Goal: Information Seeking & Learning: Learn about a topic

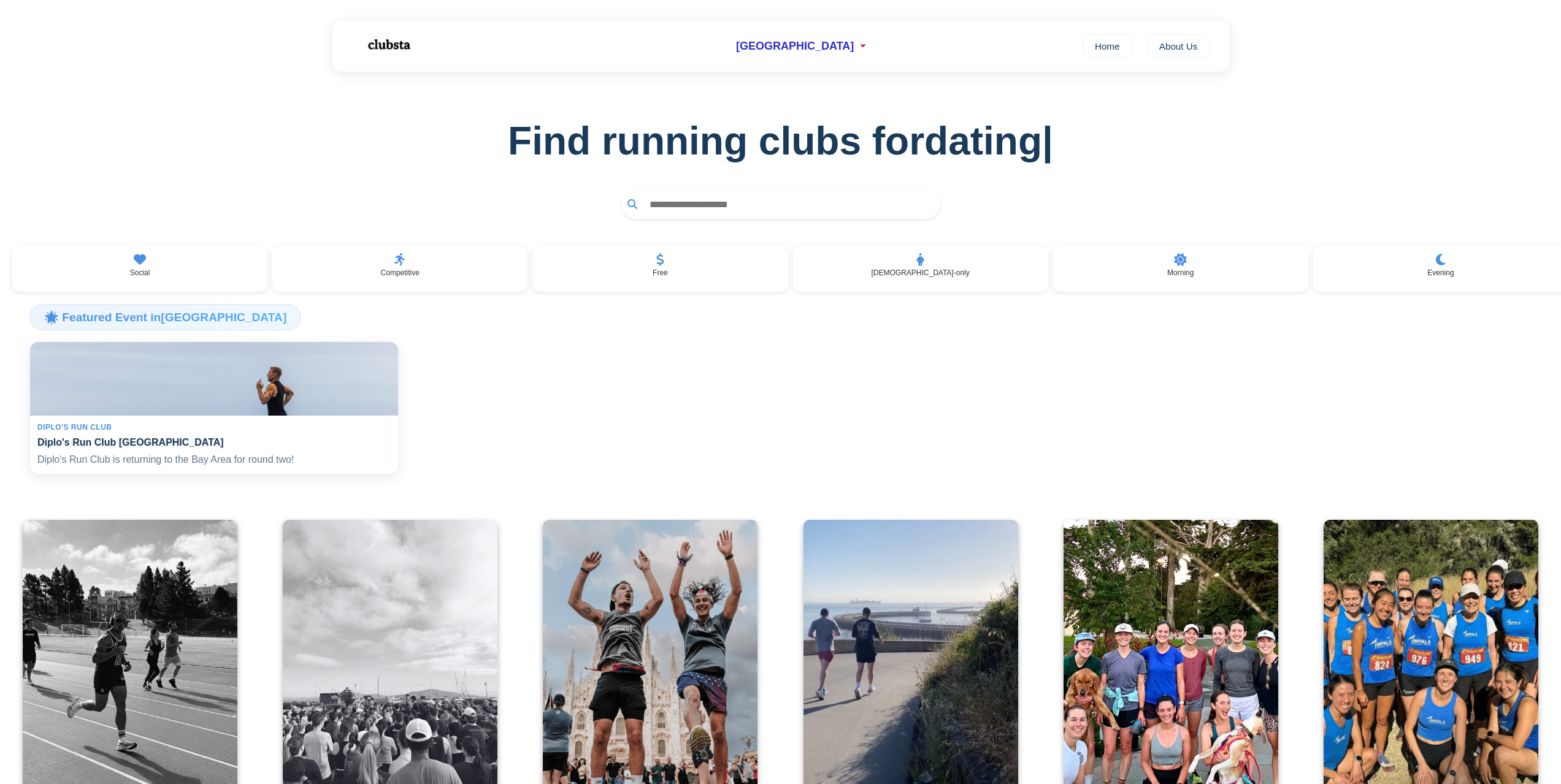
click at [170, 448] on h4 "Diplo's Run Club [GEOGRAPHIC_DATA]" at bounding box center [214, 442] width 353 height 11
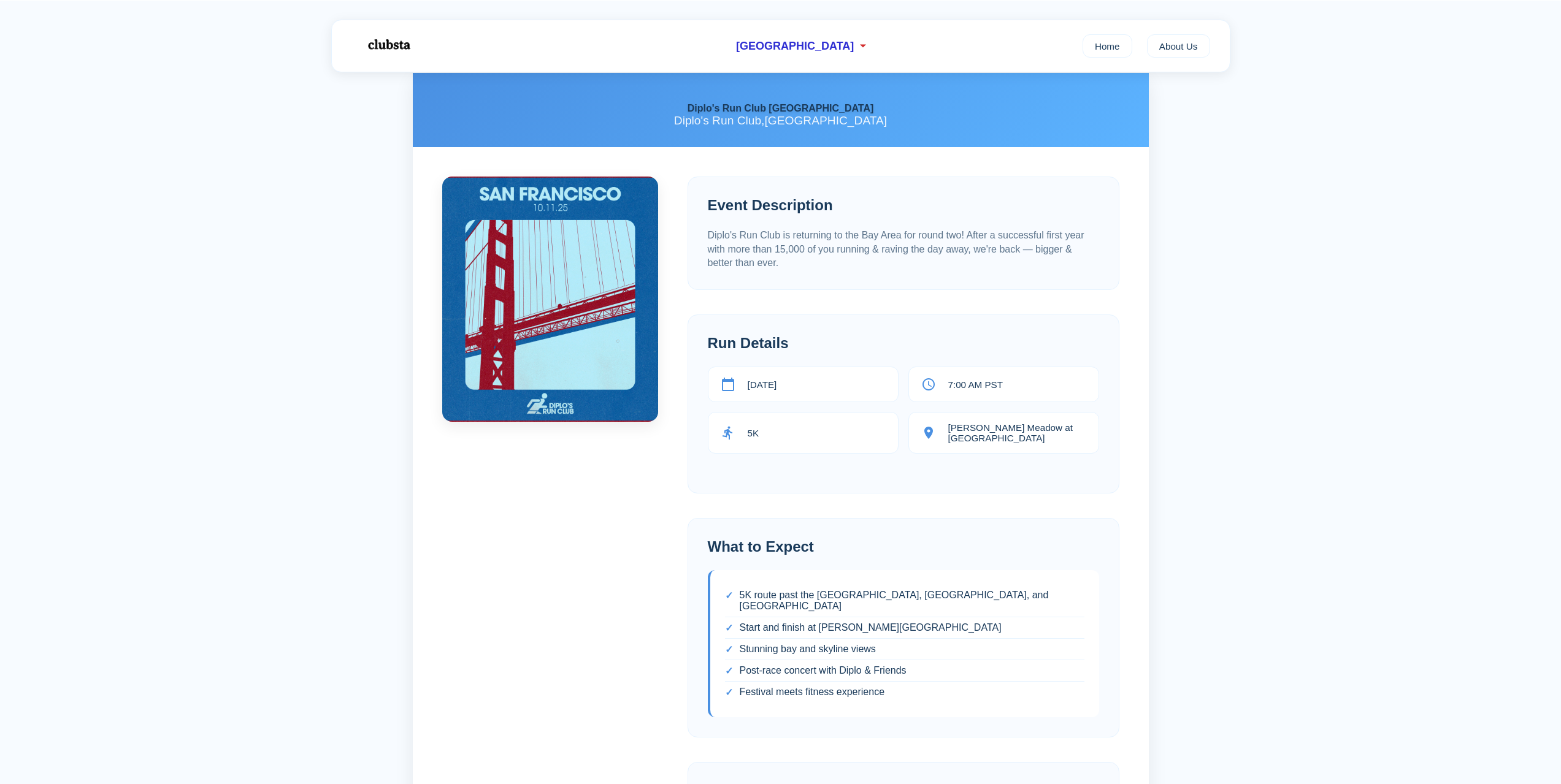
scroll to position [306, 0]
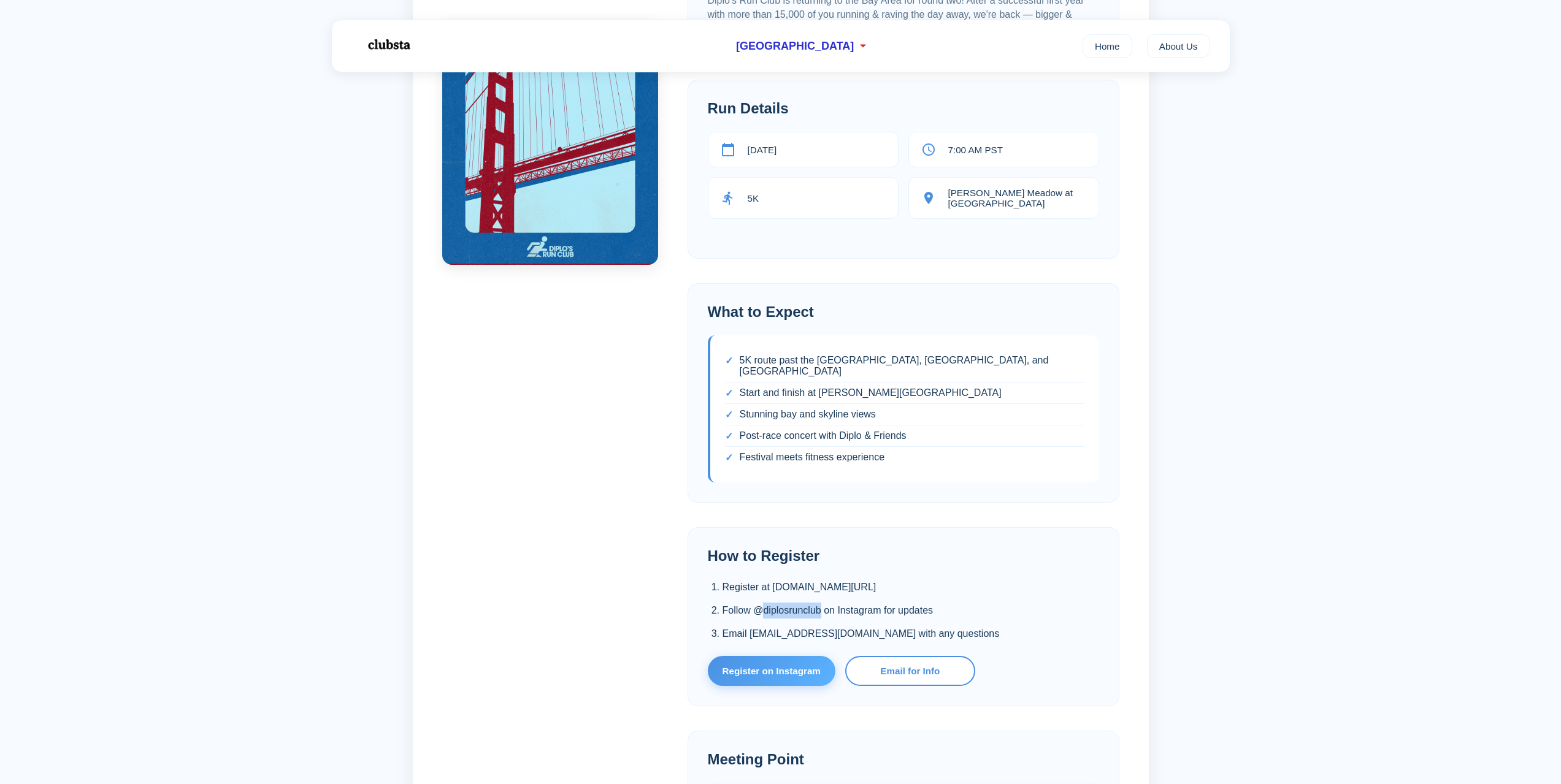
drag, startPoint x: 821, startPoint y: 599, endPoint x: 760, endPoint y: 598, distance: 61.0
click at [760, 602] on li "Follow @diplosrunclub on Instagram for updates" at bounding box center [911, 610] width 376 height 16
click at [807, 579] on li "Register at [DOMAIN_NAME][URL]" at bounding box center [911, 587] width 376 height 16
drag, startPoint x: 774, startPoint y: 576, endPoint x: 929, endPoint y: 579, distance: 155.0
click at [929, 579] on li "Register at [DOMAIN_NAME][URL]" at bounding box center [911, 587] width 376 height 16
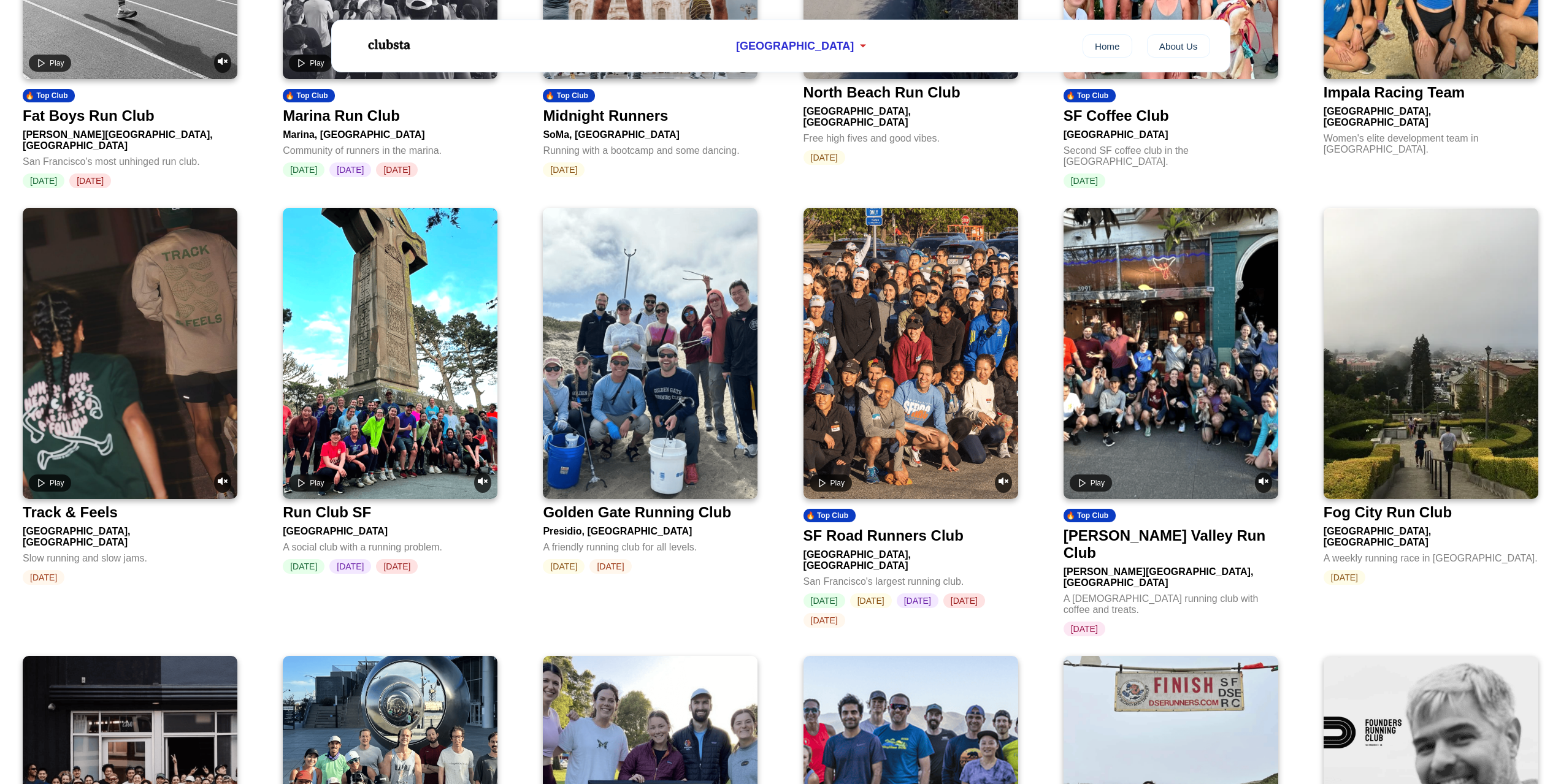
scroll to position [736, 0]
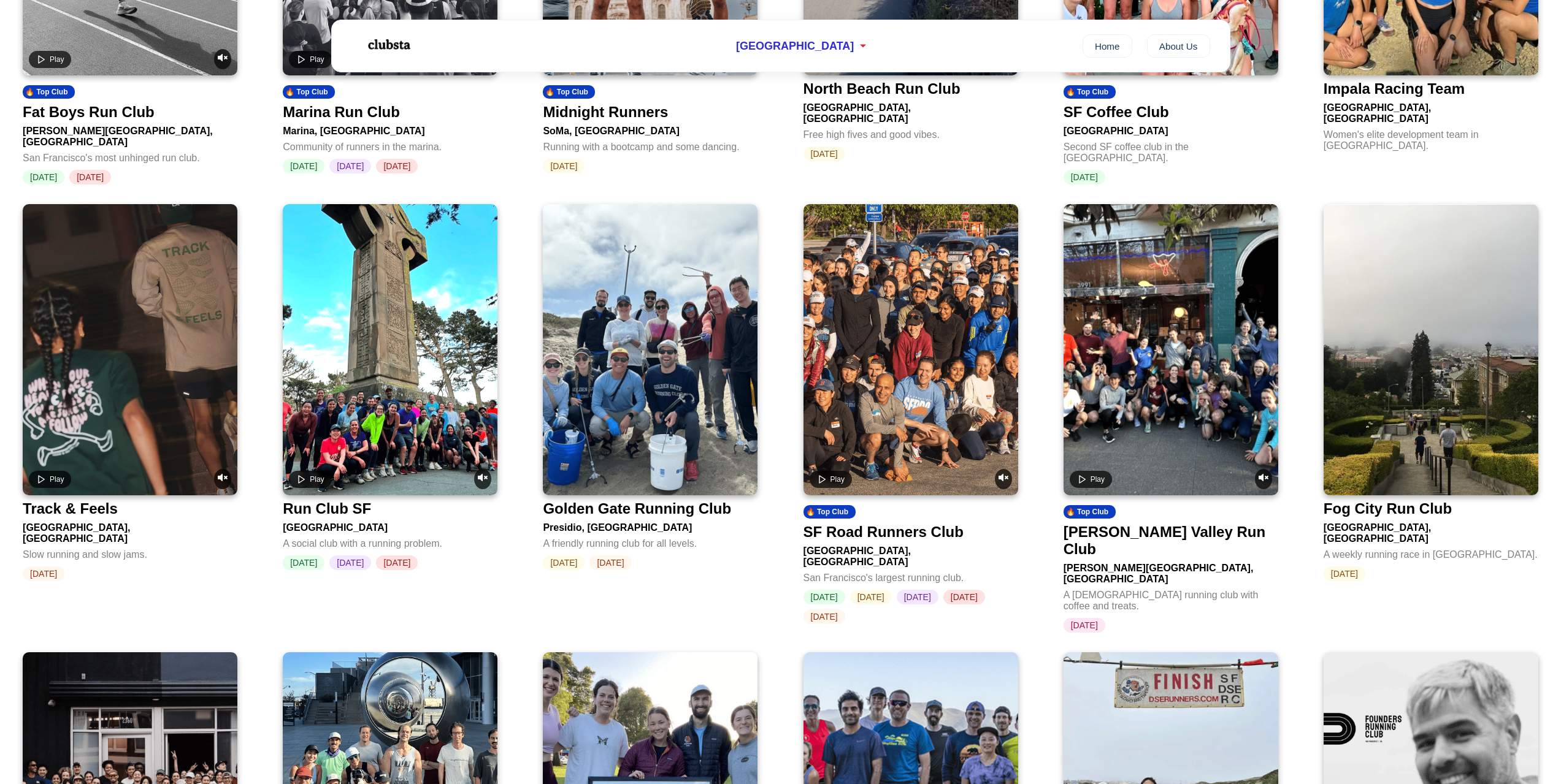
click at [1185, 532] on div "[PERSON_NAME] Valley Run Club" at bounding box center [1168, 541] width 210 height 34
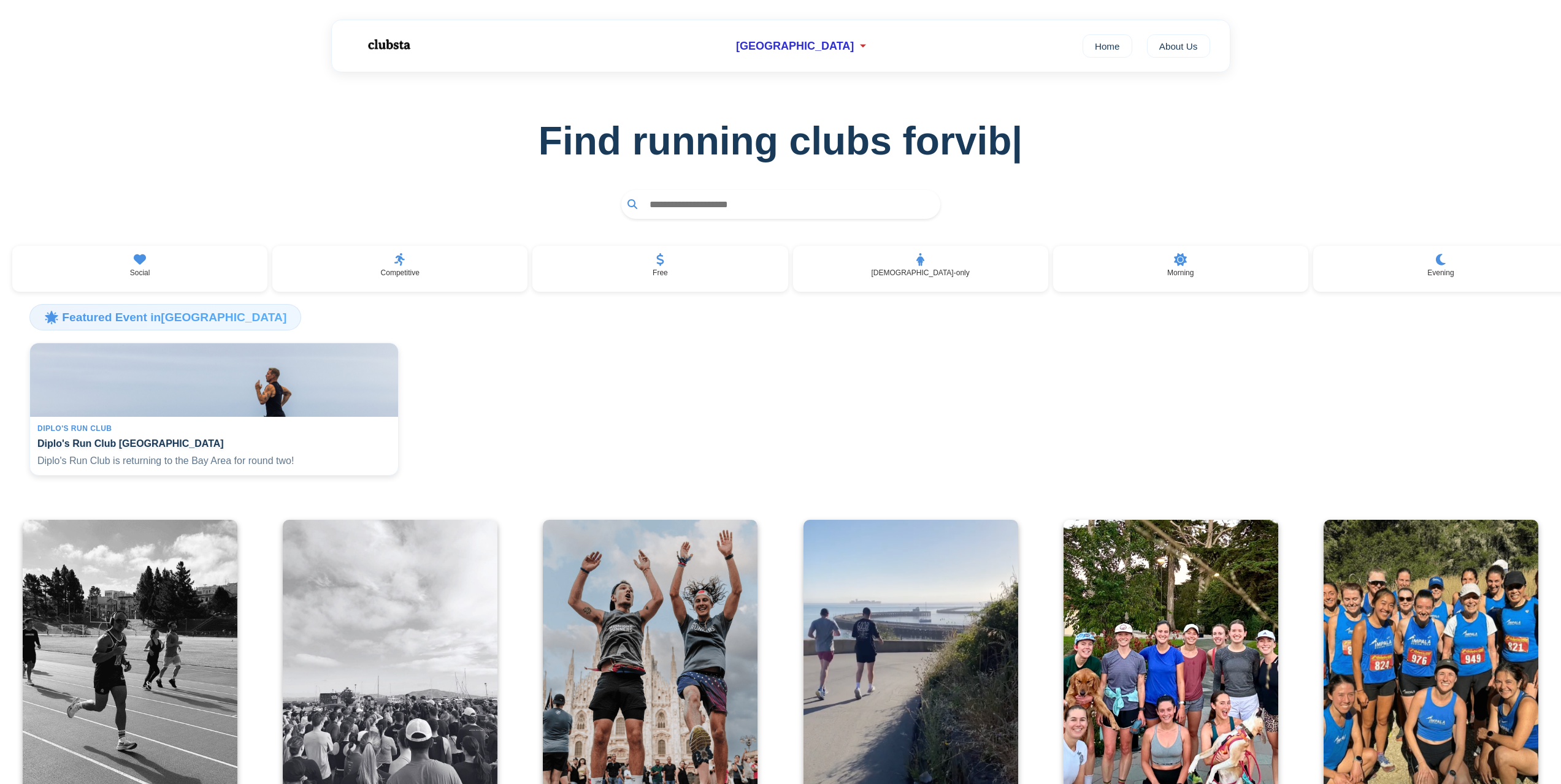
scroll to position [736, 0]
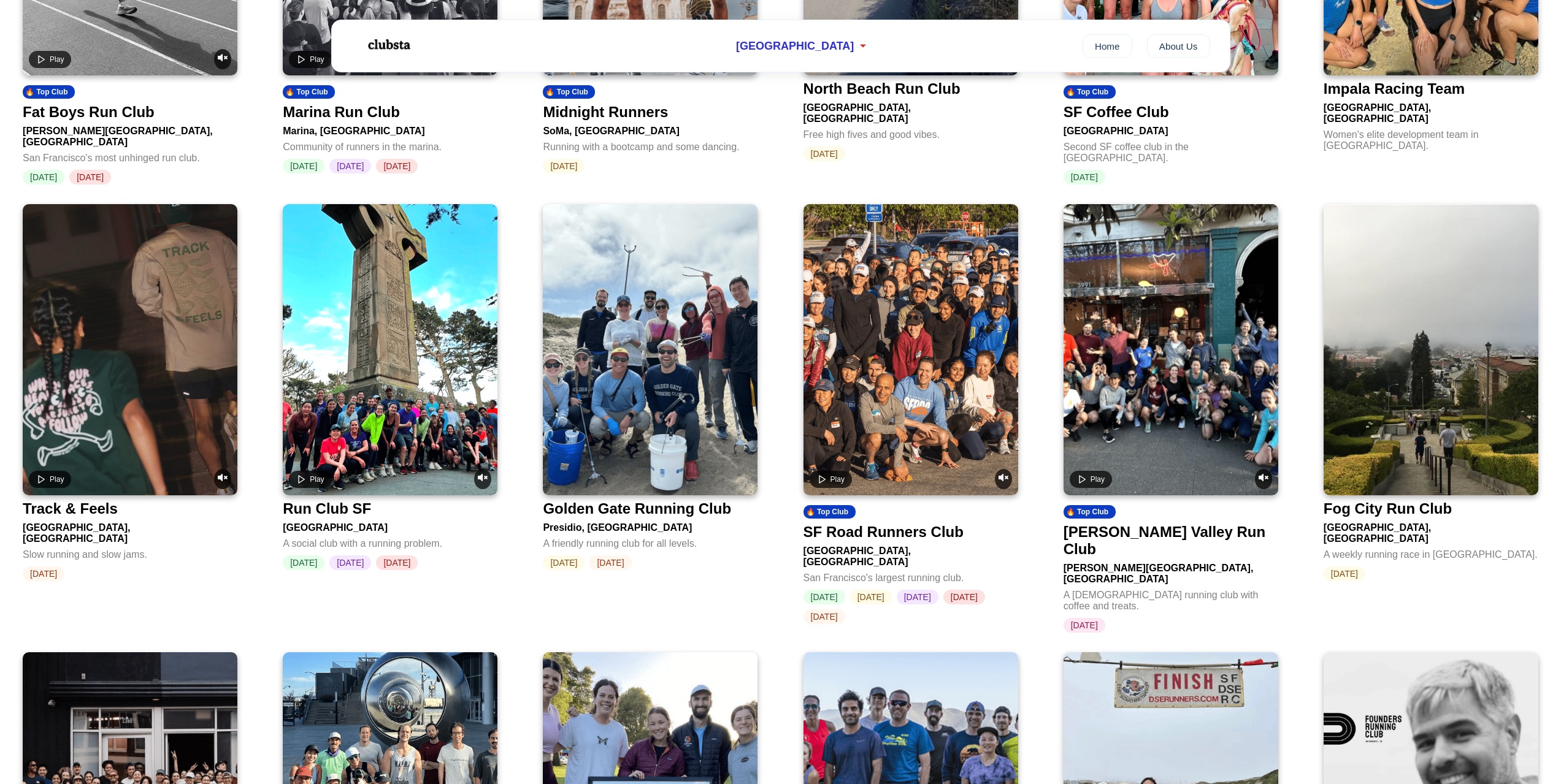
click at [1140, 536] on div "[PERSON_NAME] Valley Run Club" at bounding box center [1168, 541] width 210 height 34
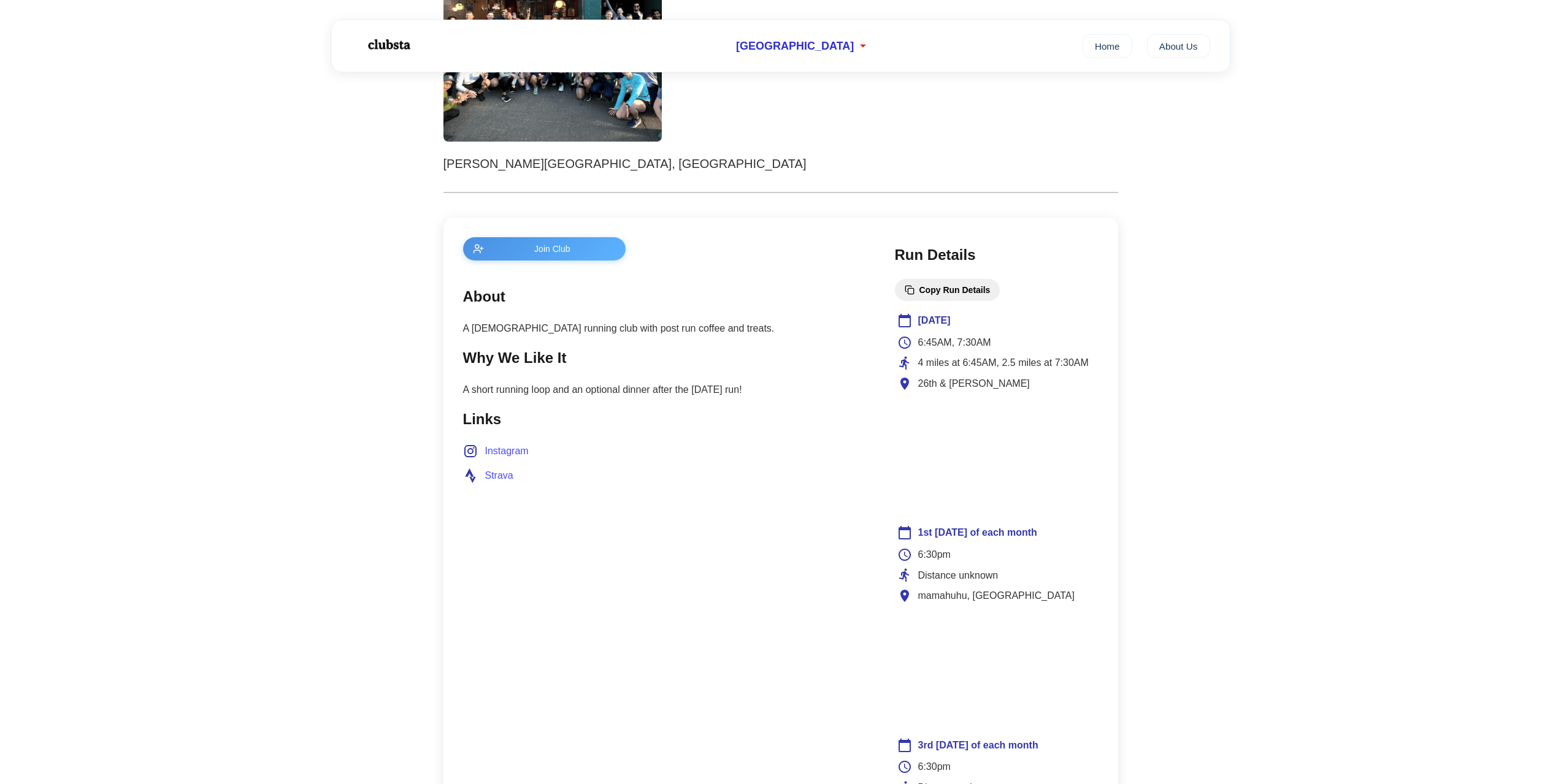
scroll to position [306, 0]
click at [522, 452] on span "Instagram" at bounding box center [507, 453] width 44 height 16
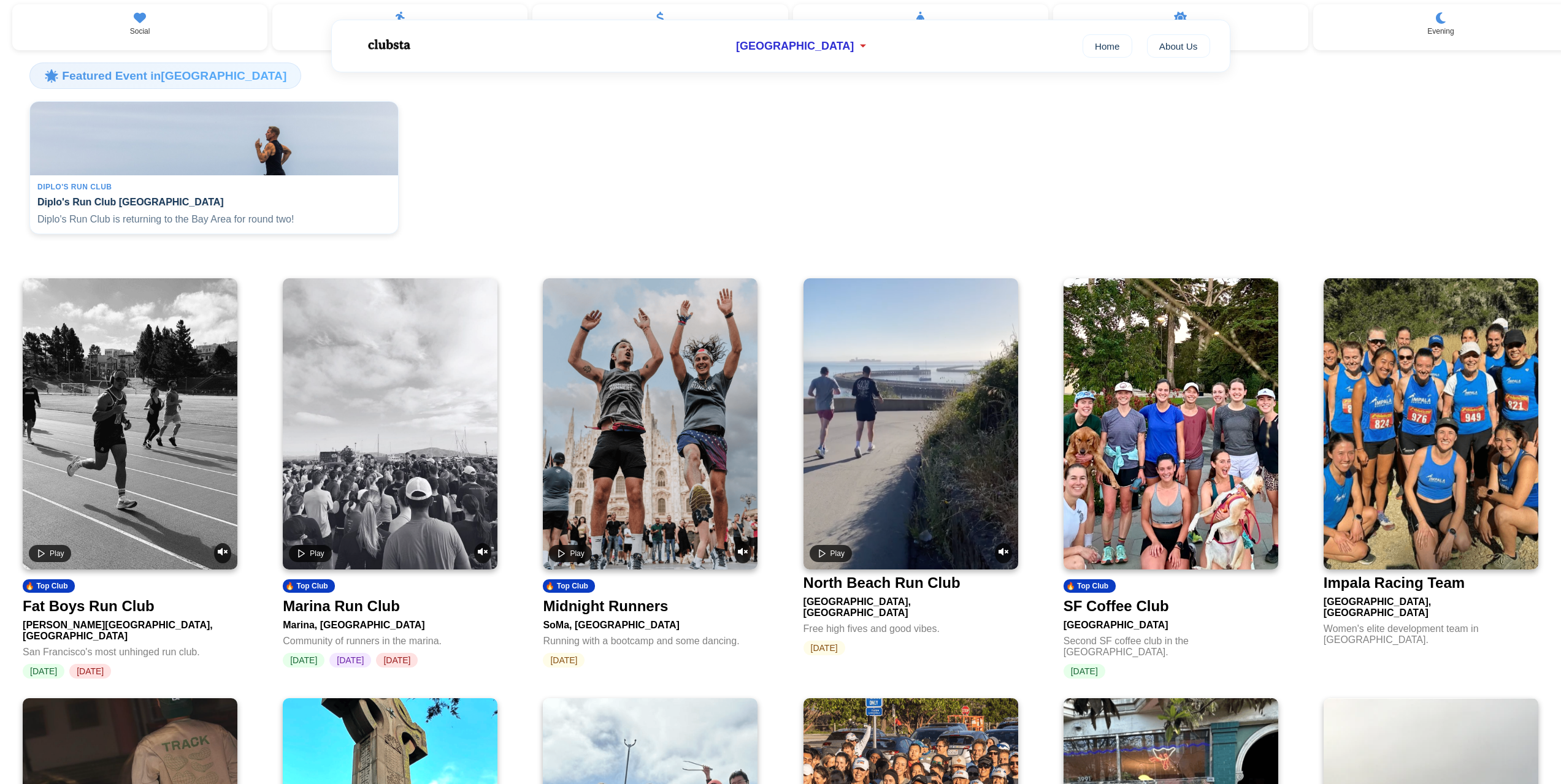
scroll to position [306, 0]
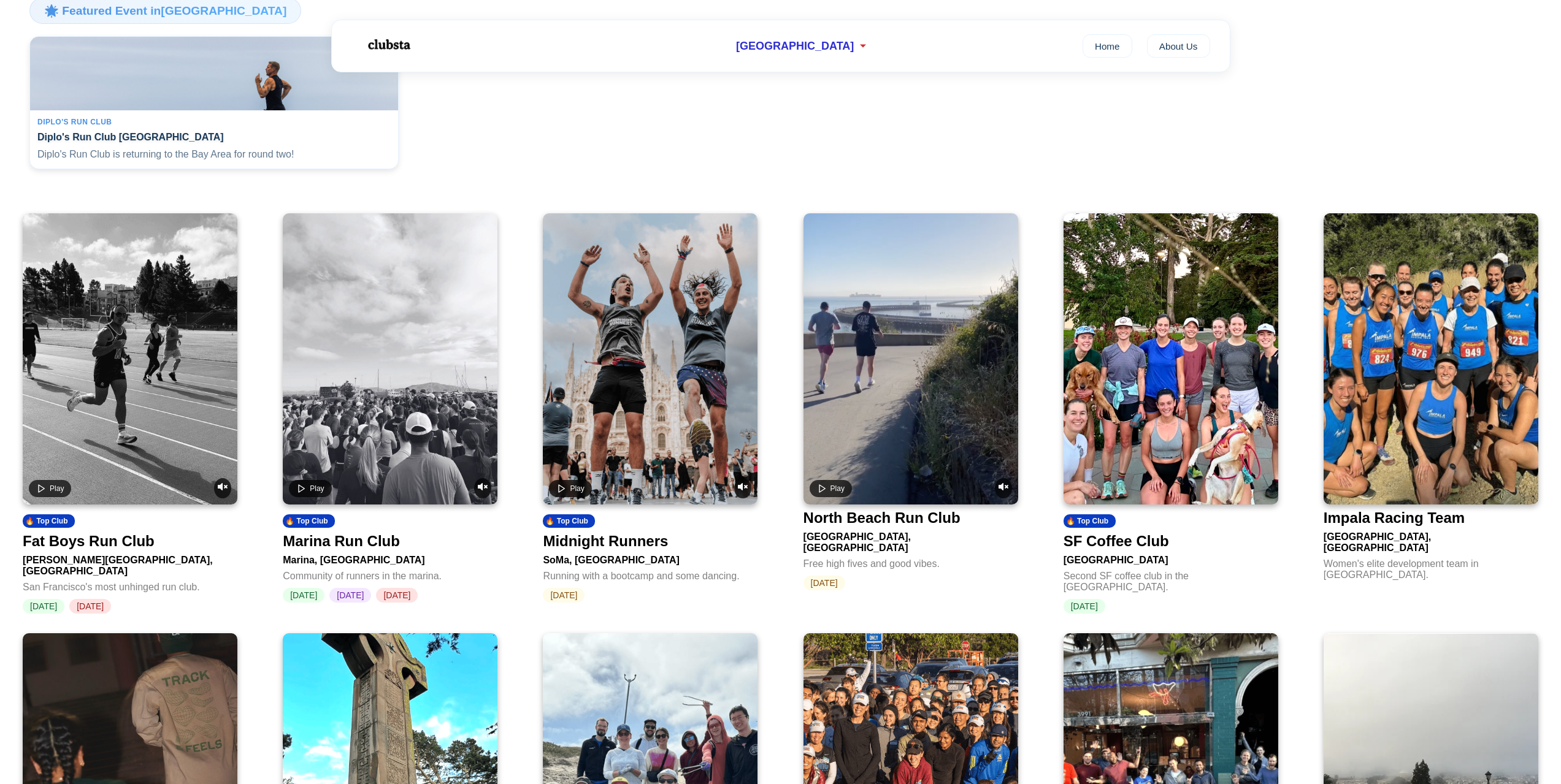
click at [131, 543] on div "Fat Boys Run Club" at bounding box center [88, 541] width 132 height 17
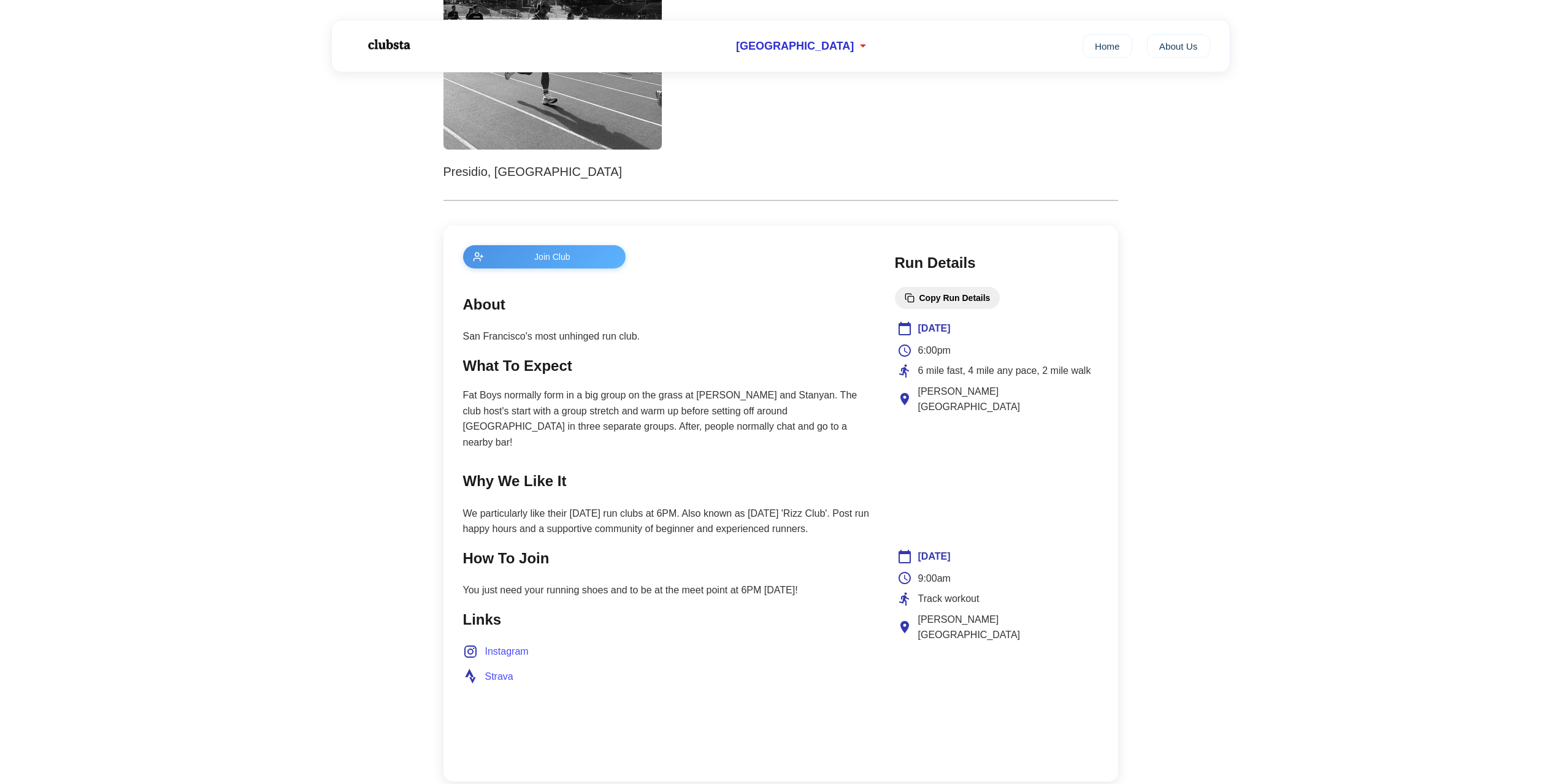
scroll to position [306, 0]
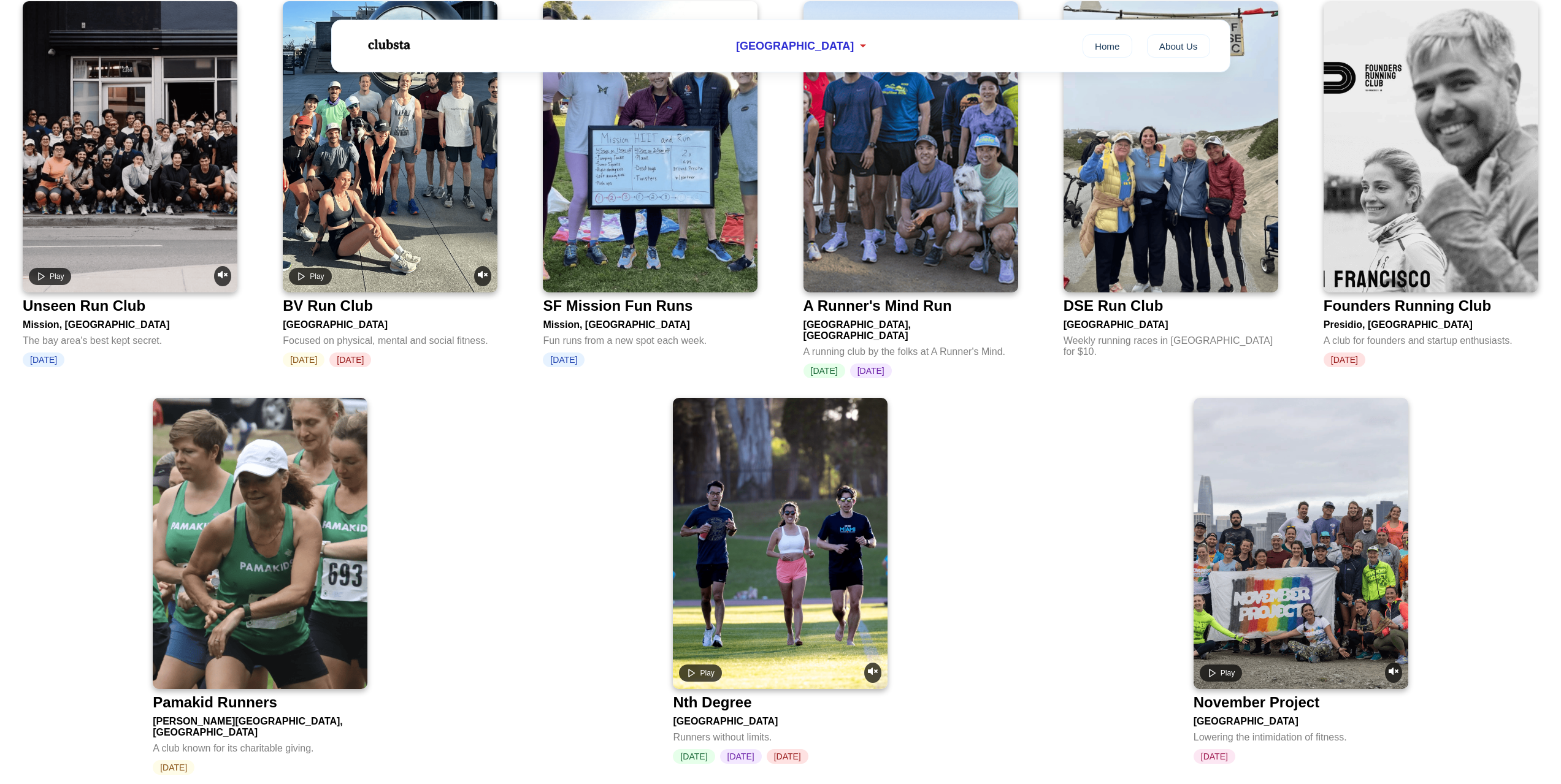
scroll to position [1594, 0]
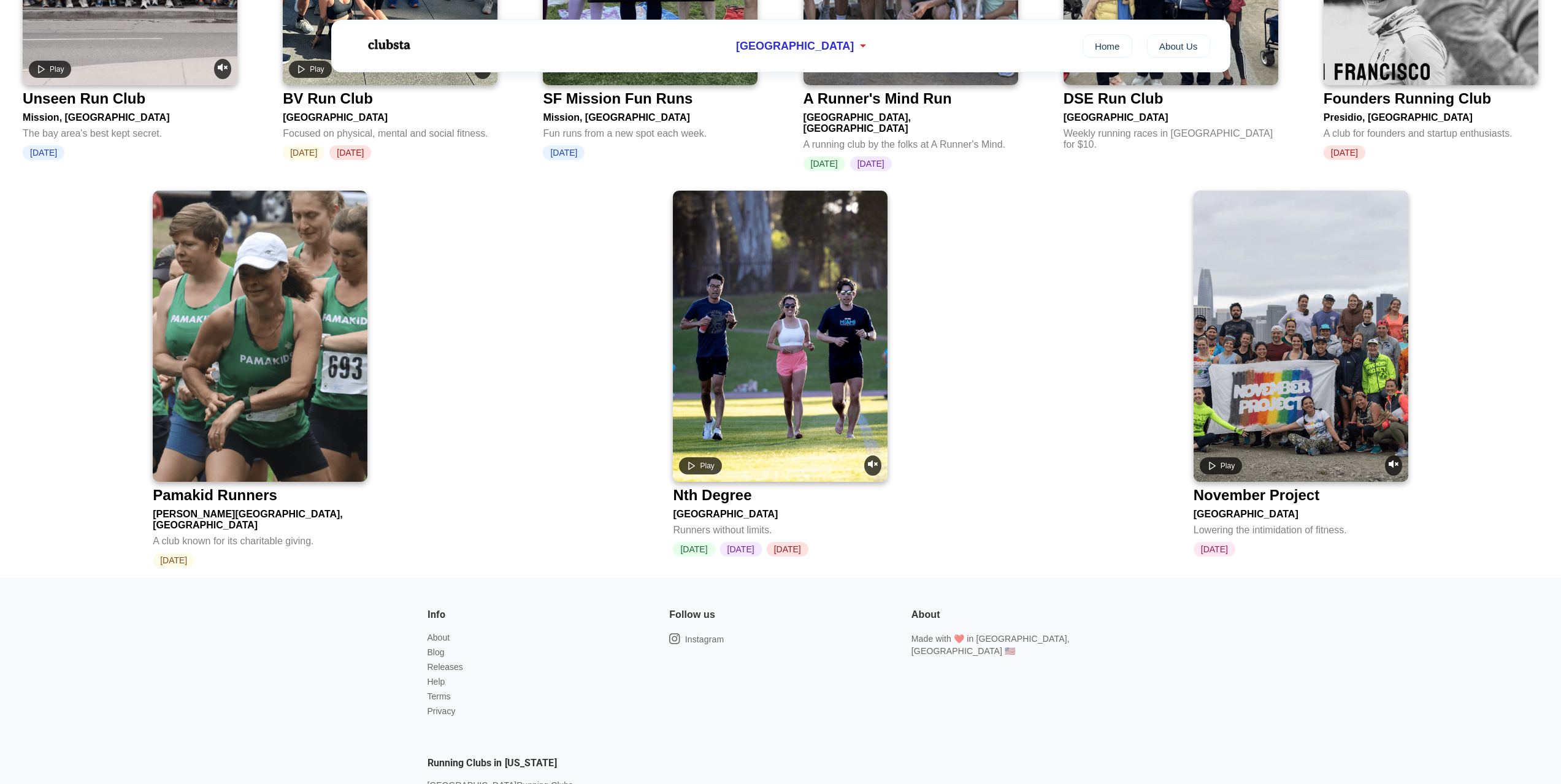
click at [706, 487] on div "Nth Degree" at bounding box center [712, 495] width 79 height 17
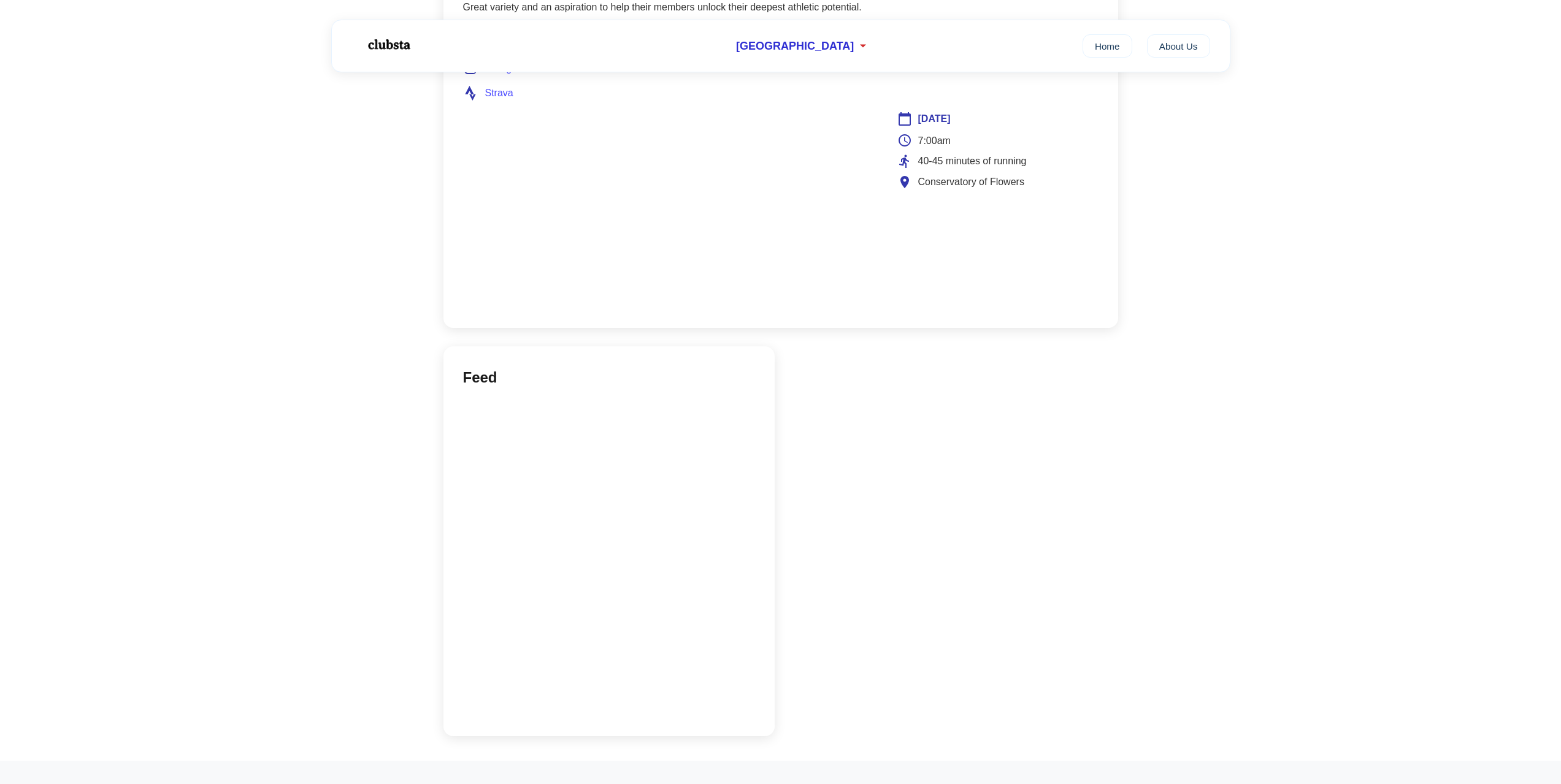
scroll to position [919, 0]
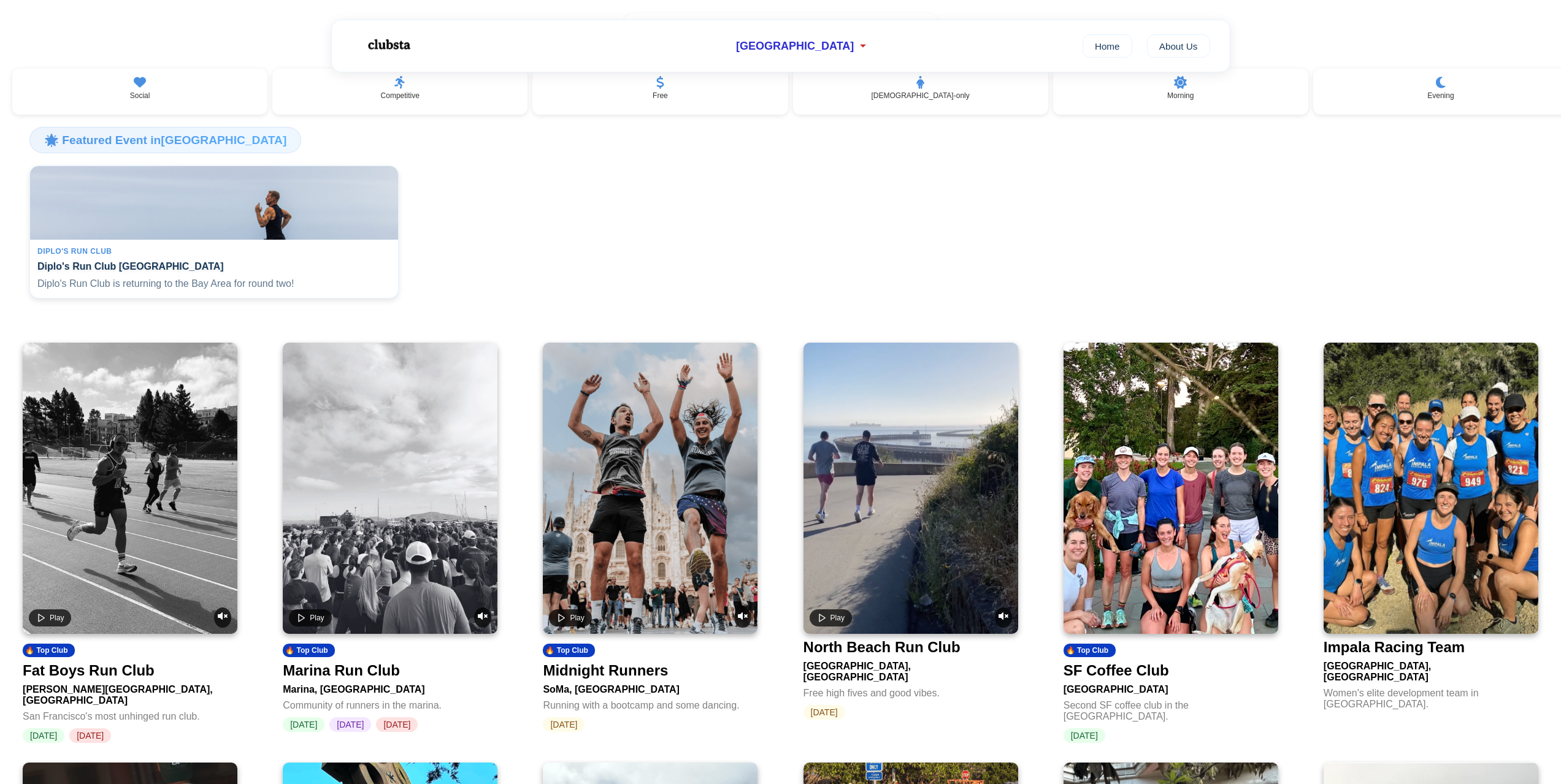
scroll to position [306, 0]
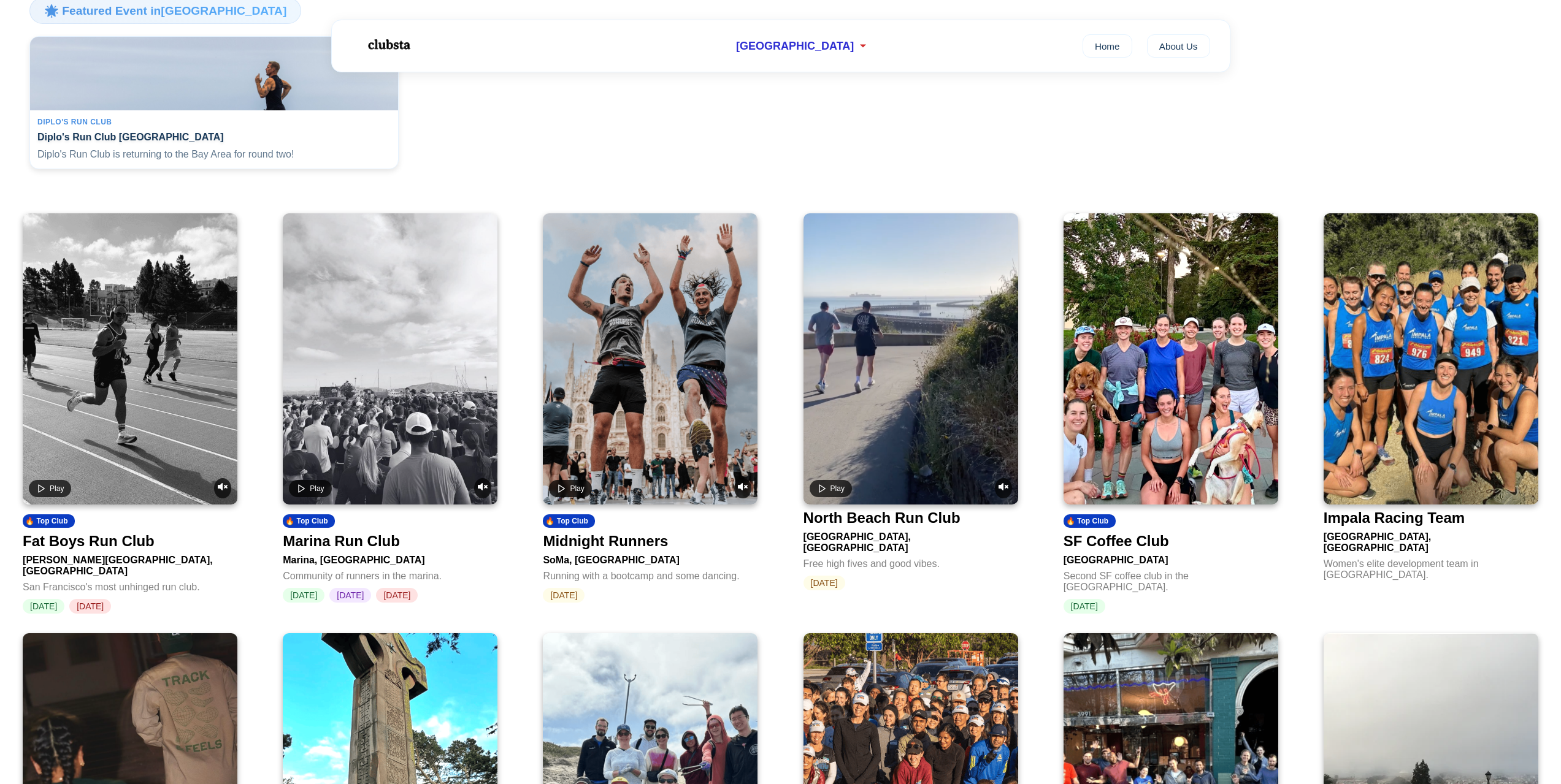
click at [380, 550] on div "Marina Run Club" at bounding box center [341, 541] width 117 height 17
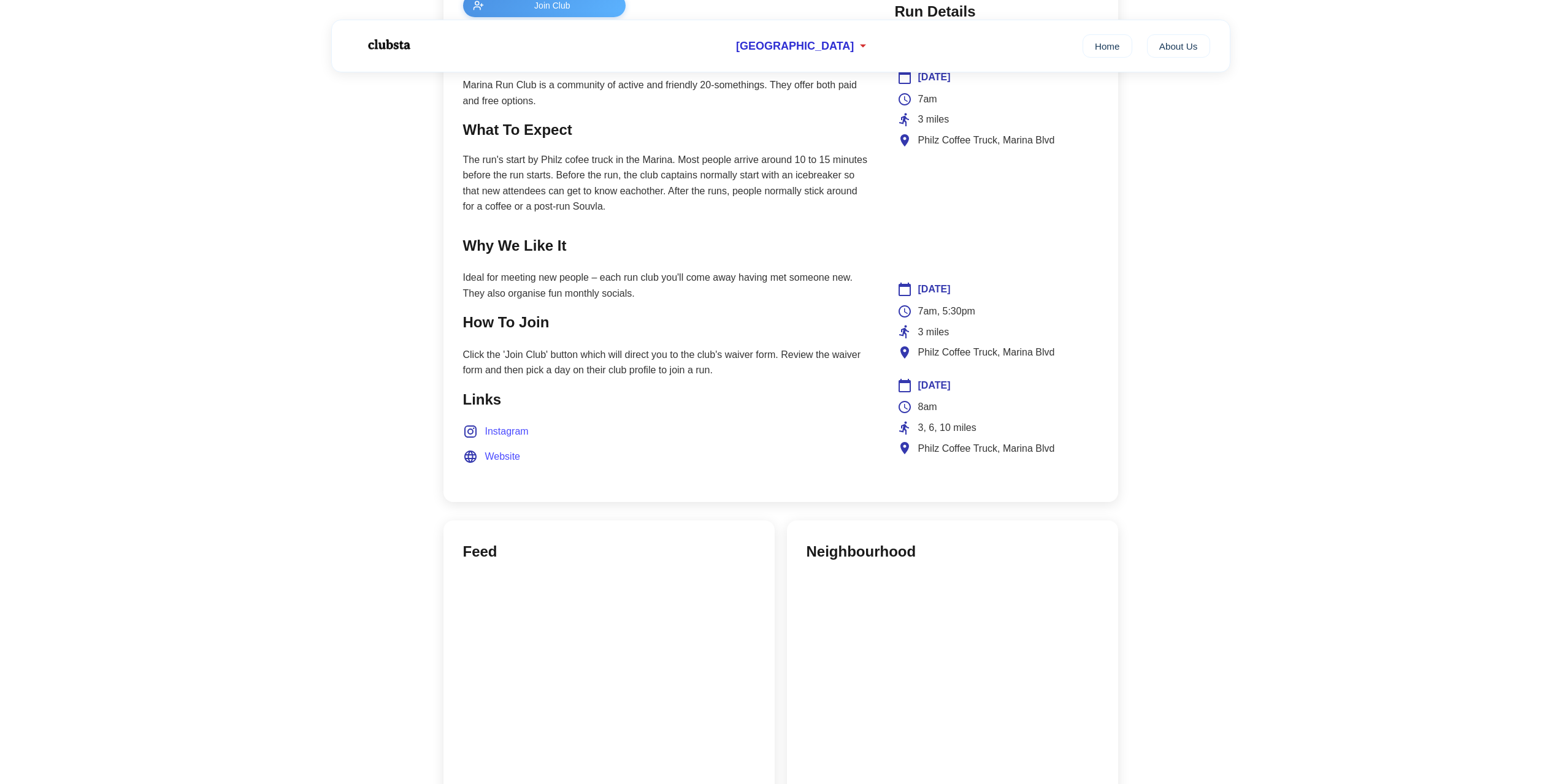
scroll to position [429, 0]
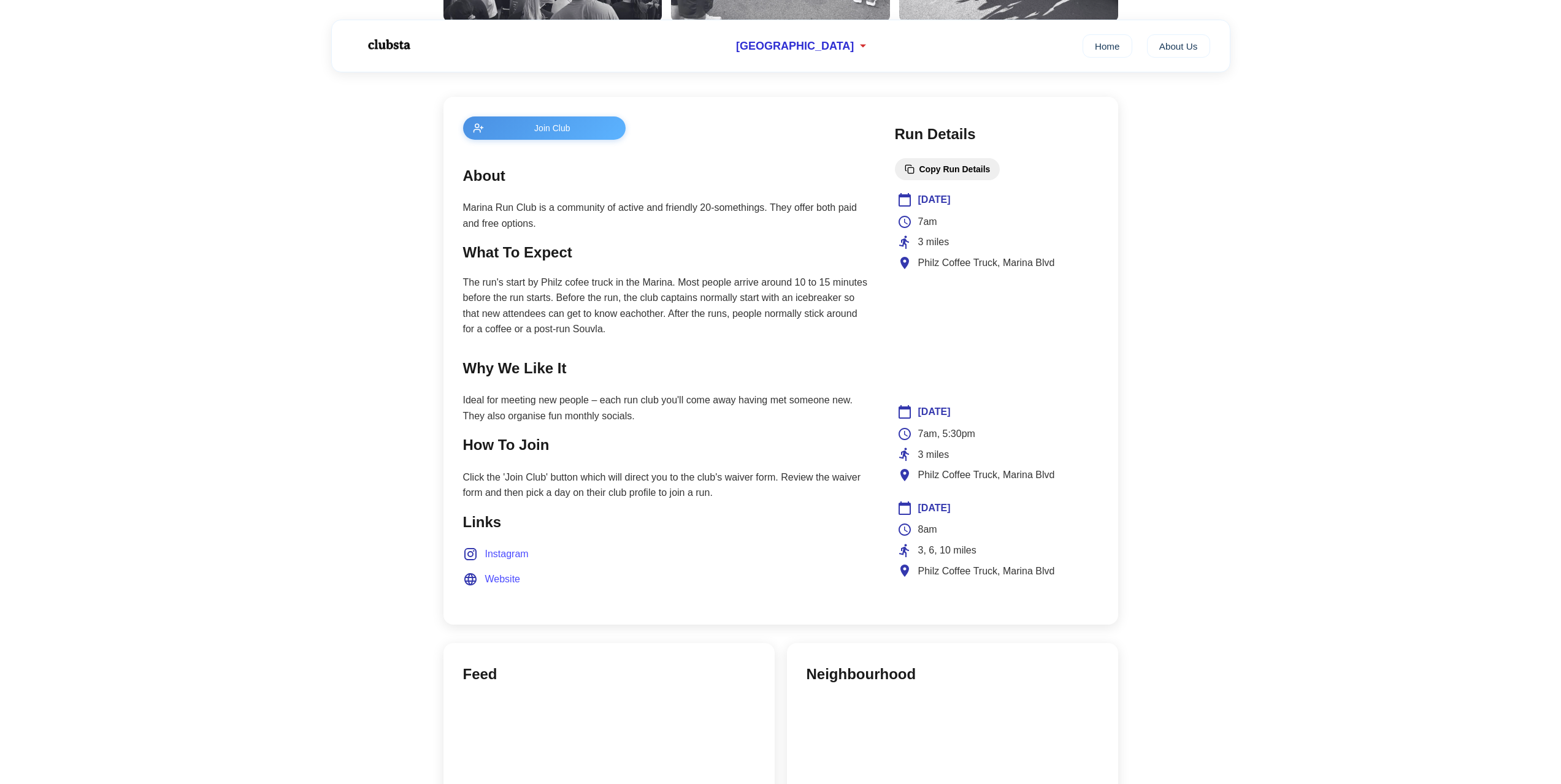
click at [521, 557] on span "Instagram" at bounding box center [507, 554] width 44 height 16
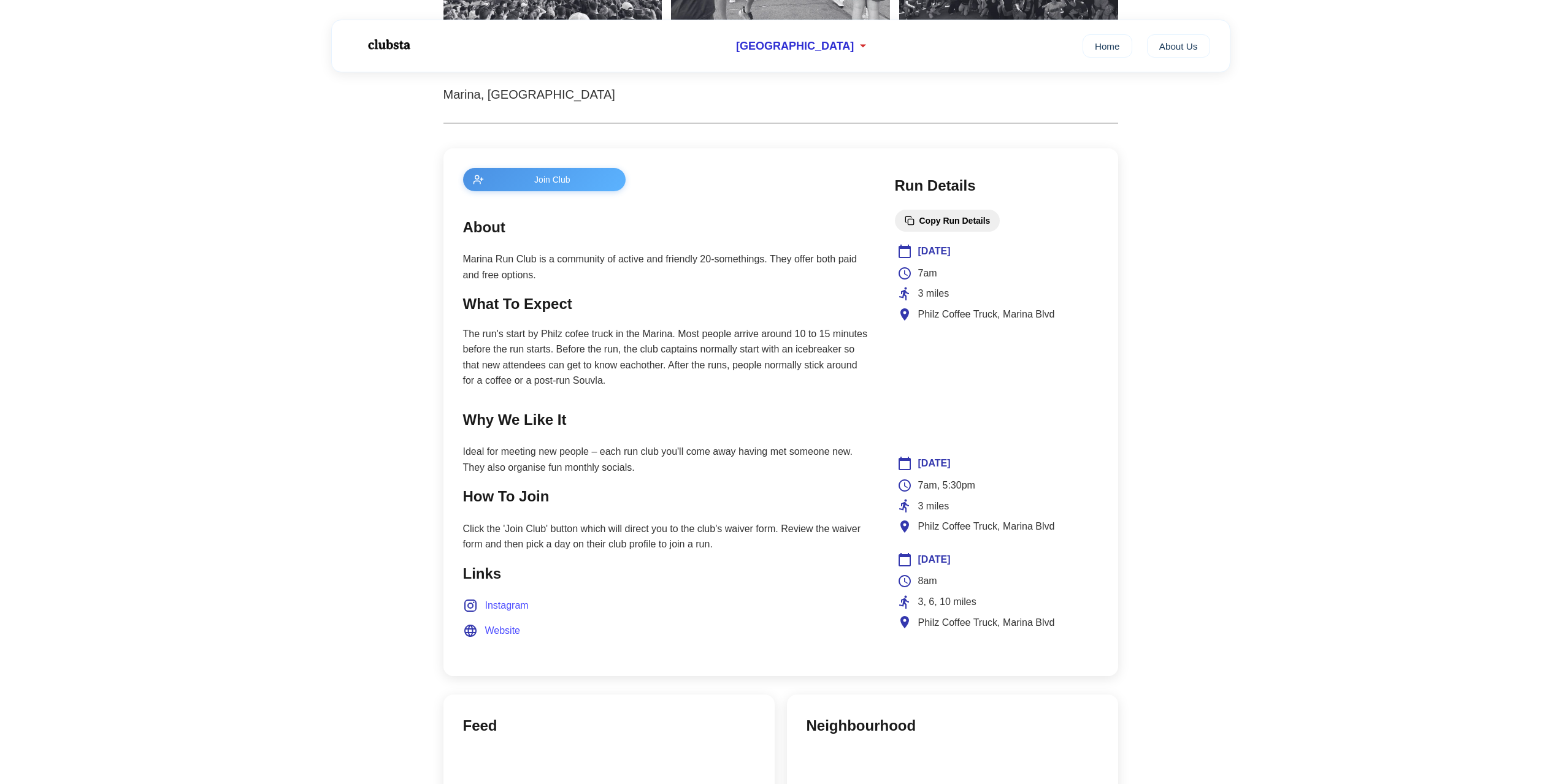
scroll to position [306, 0]
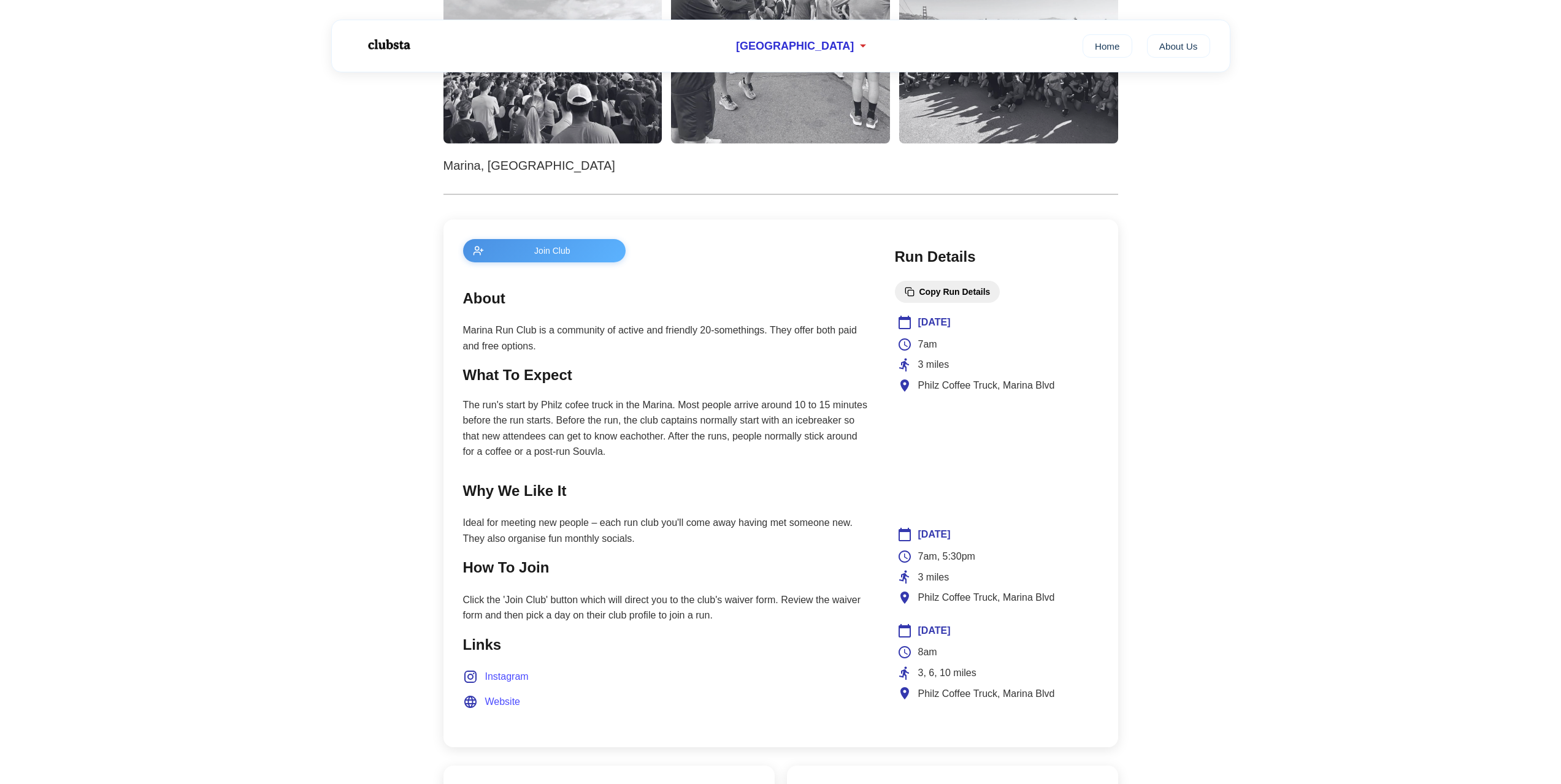
click at [578, 239] on button "Join Club" at bounding box center [544, 250] width 163 height 24
